Goal: Task Accomplishment & Management: Manage account settings

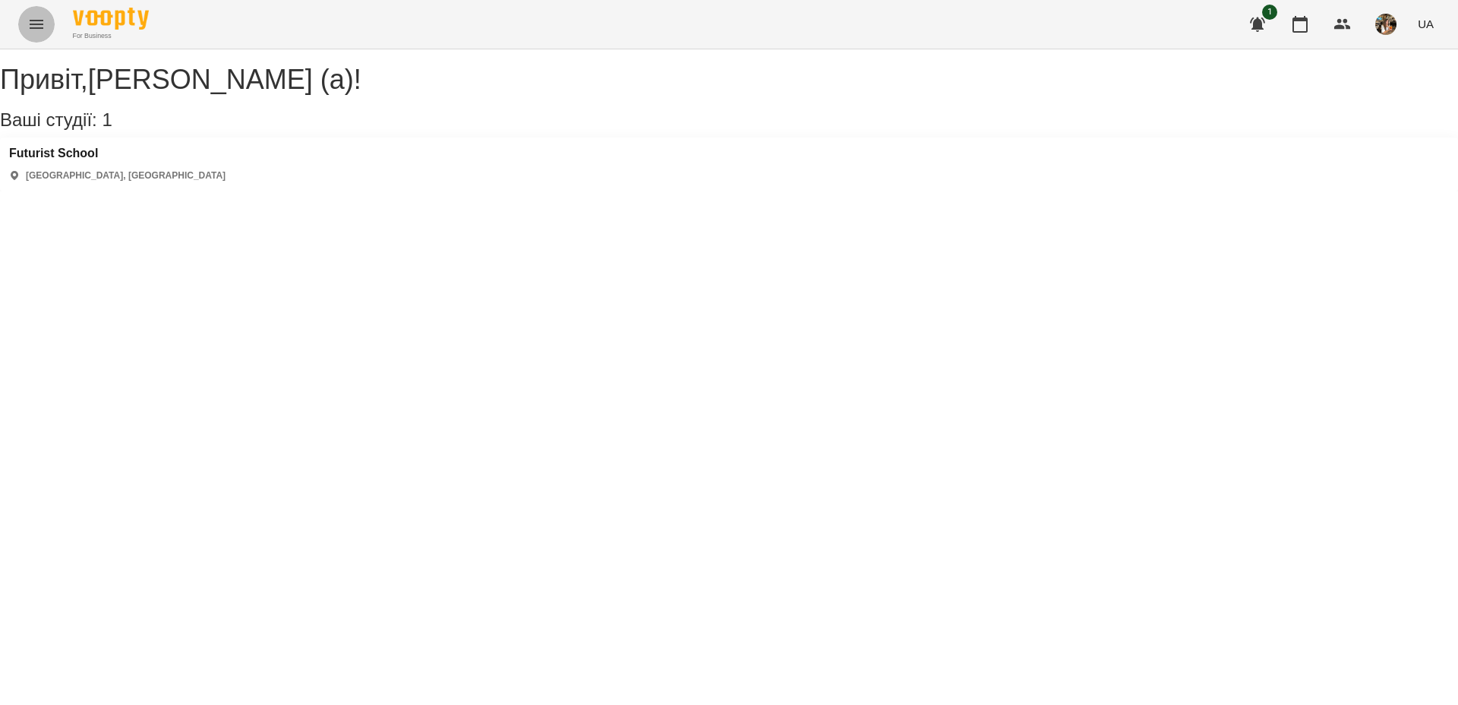
click at [22, 27] on button "Menu" at bounding box center [36, 24] width 36 height 36
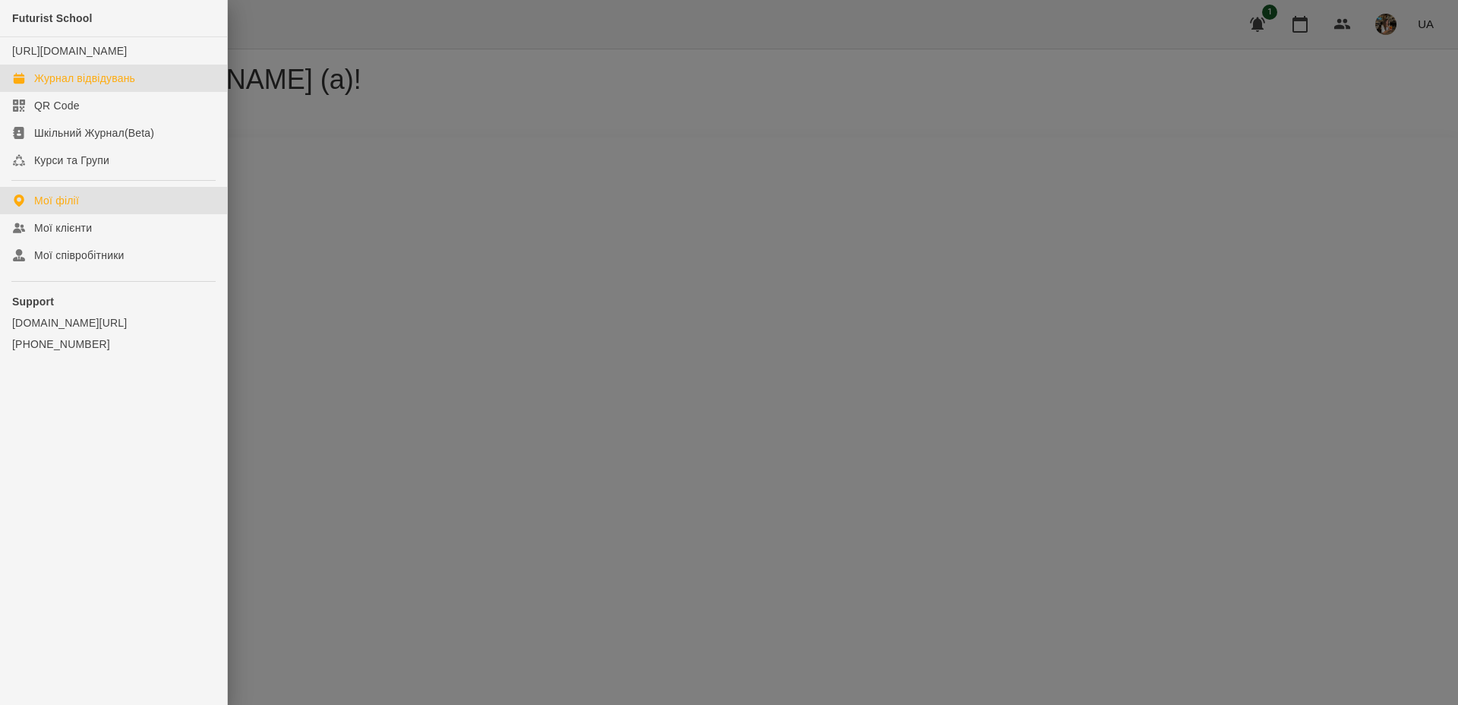
click at [65, 86] on div "Журнал відвідувань" at bounding box center [84, 78] width 101 height 15
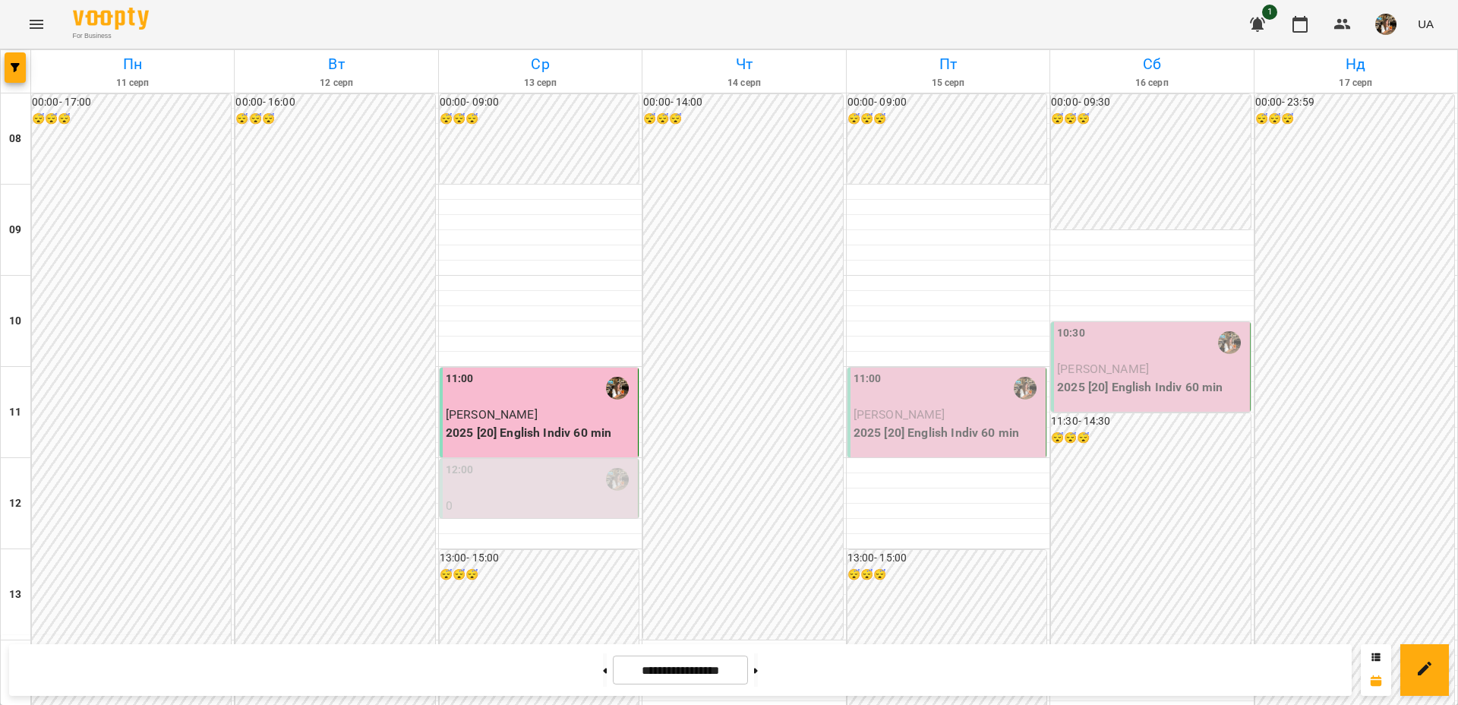
scroll to position [46, 0]
click at [906, 370] on div "11:00" at bounding box center [947, 387] width 189 height 35
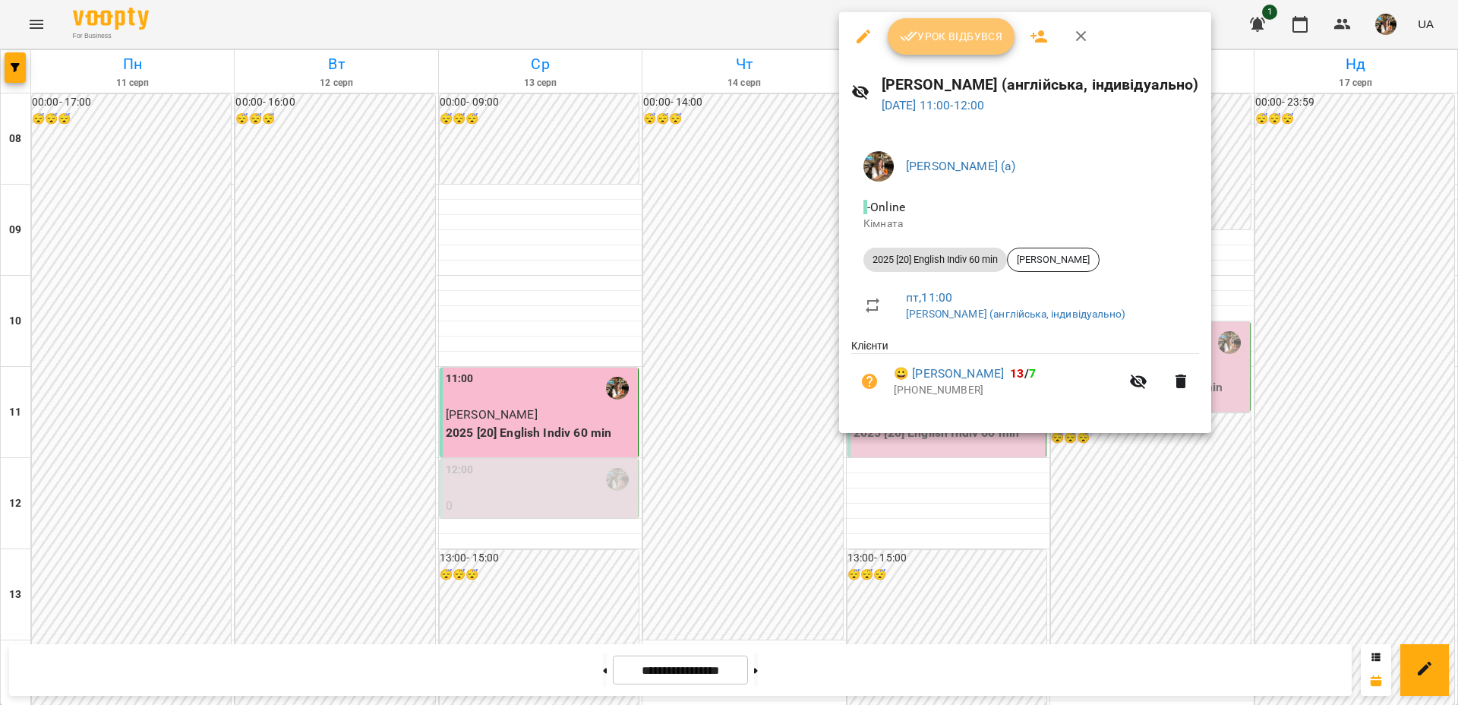
click at [923, 38] on span "Урок відбувся" at bounding box center [951, 36] width 103 height 18
